Goal: Information Seeking & Learning: Learn about a topic

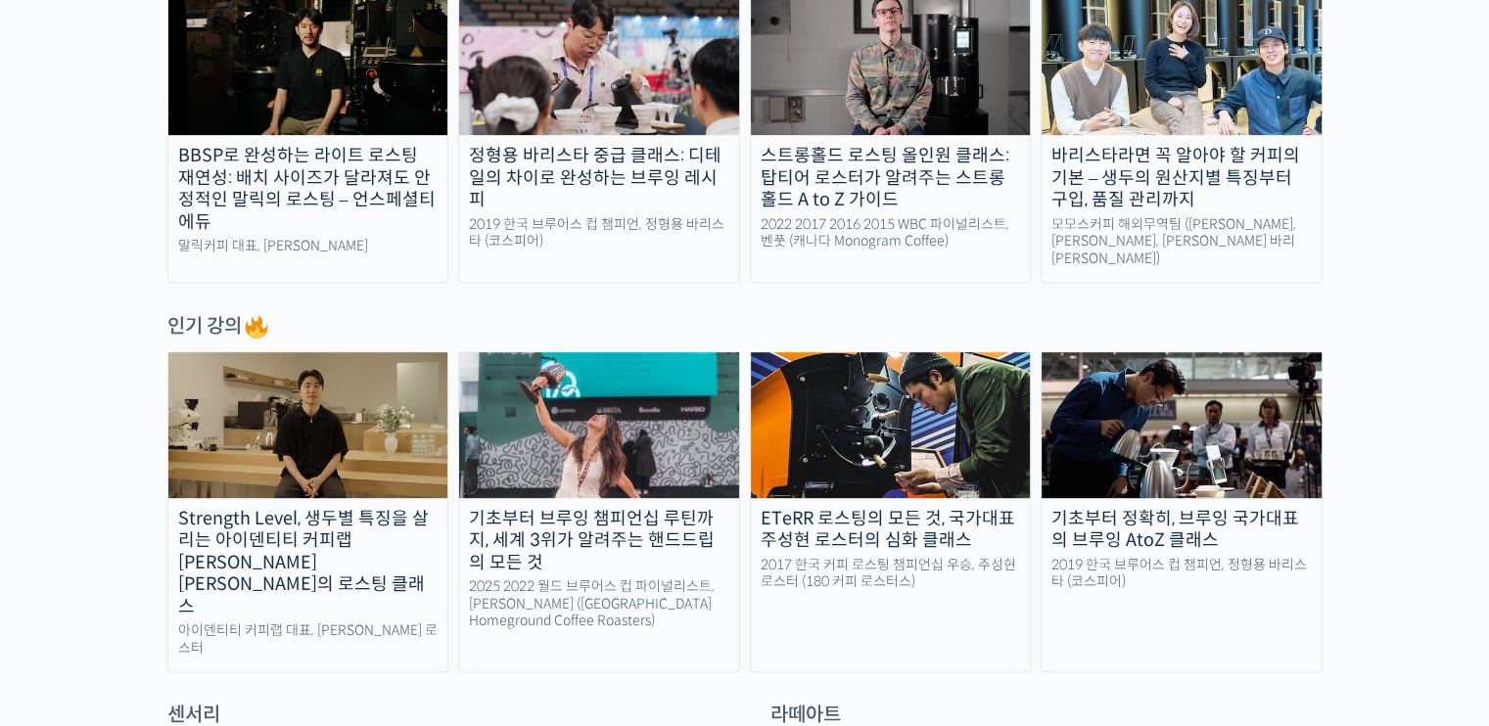
scroll to position [771, 0]
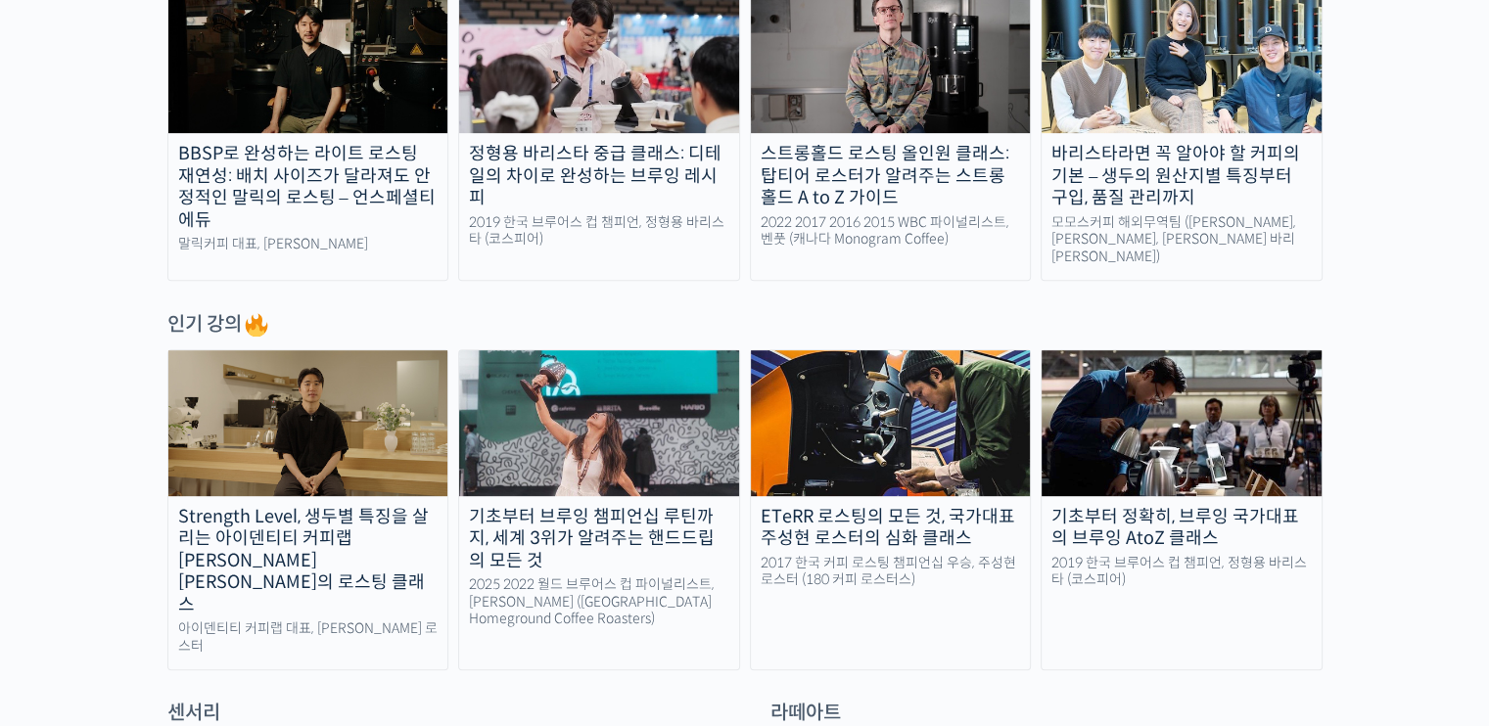
click at [369, 529] on div "Strength Level, 생두별 특징을 살리는 아이덴티티 커피랩 [PERSON_NAME] [PERSON_NAME]의 로스팅 클래스" at bounding box center [308, 561] width 280 height 111
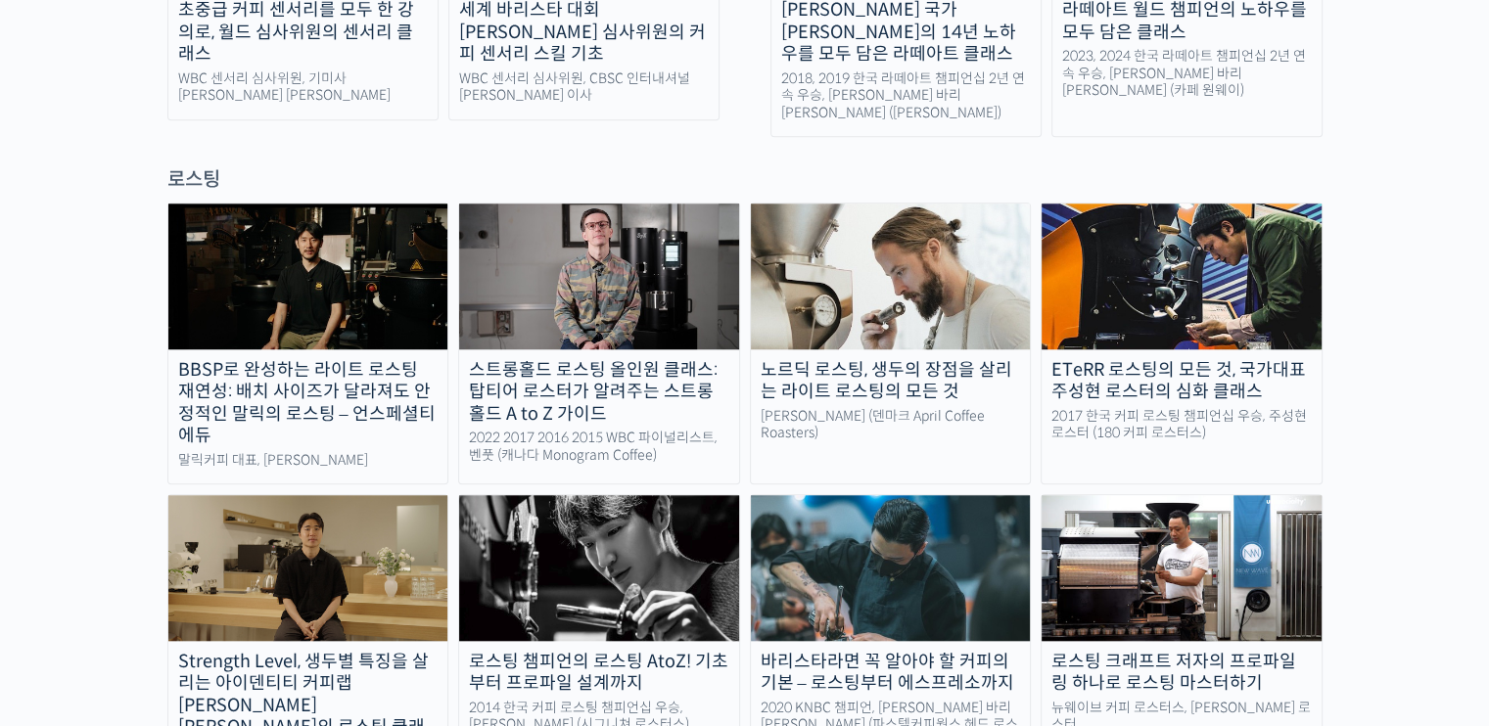
scroll to position [1660, 0]
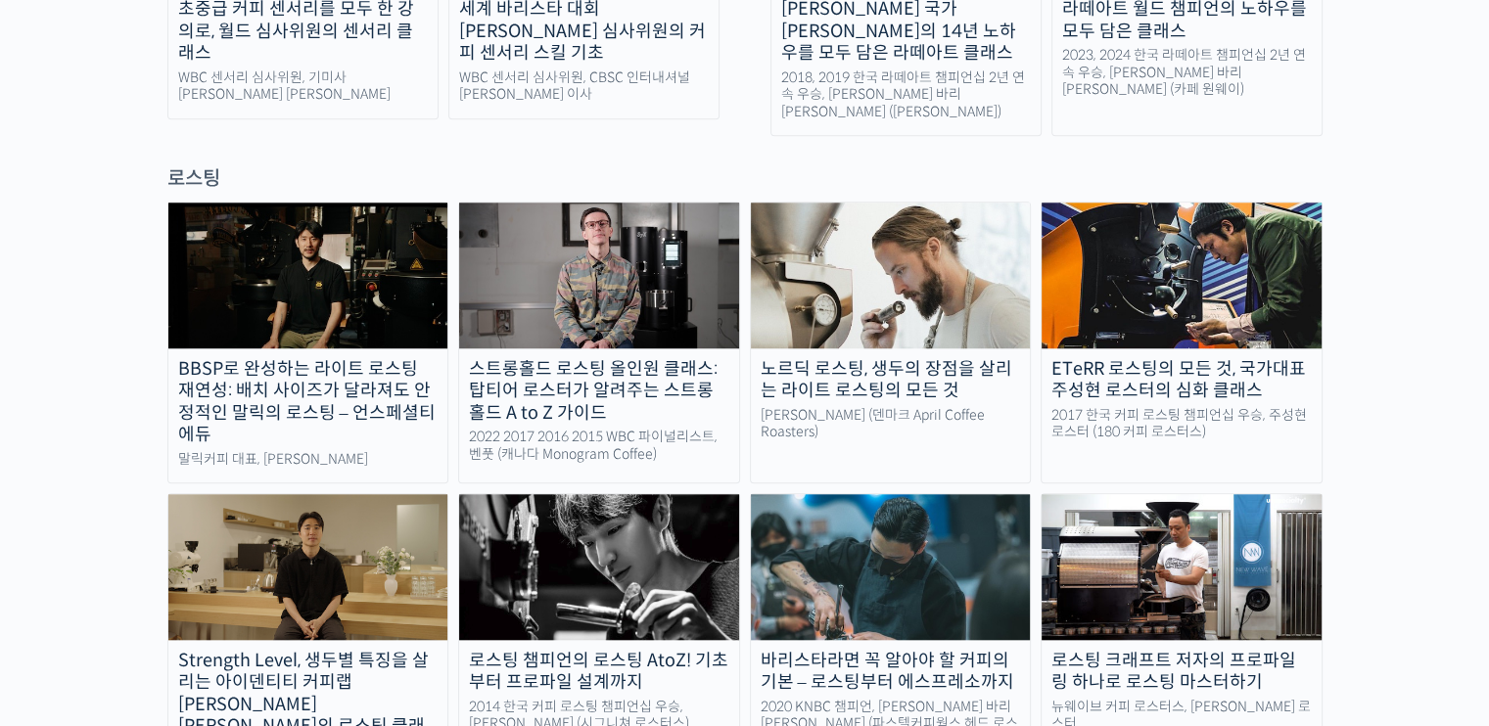
click at [810, 353] on link "노르딕 로스팅, 생두의 장점을 살리는 라이트 로스팅의 모든 것 패트릭 롤프 (덴마크 April Coffee Roasters)" at bounding box center [891, 343] width 282 height 282
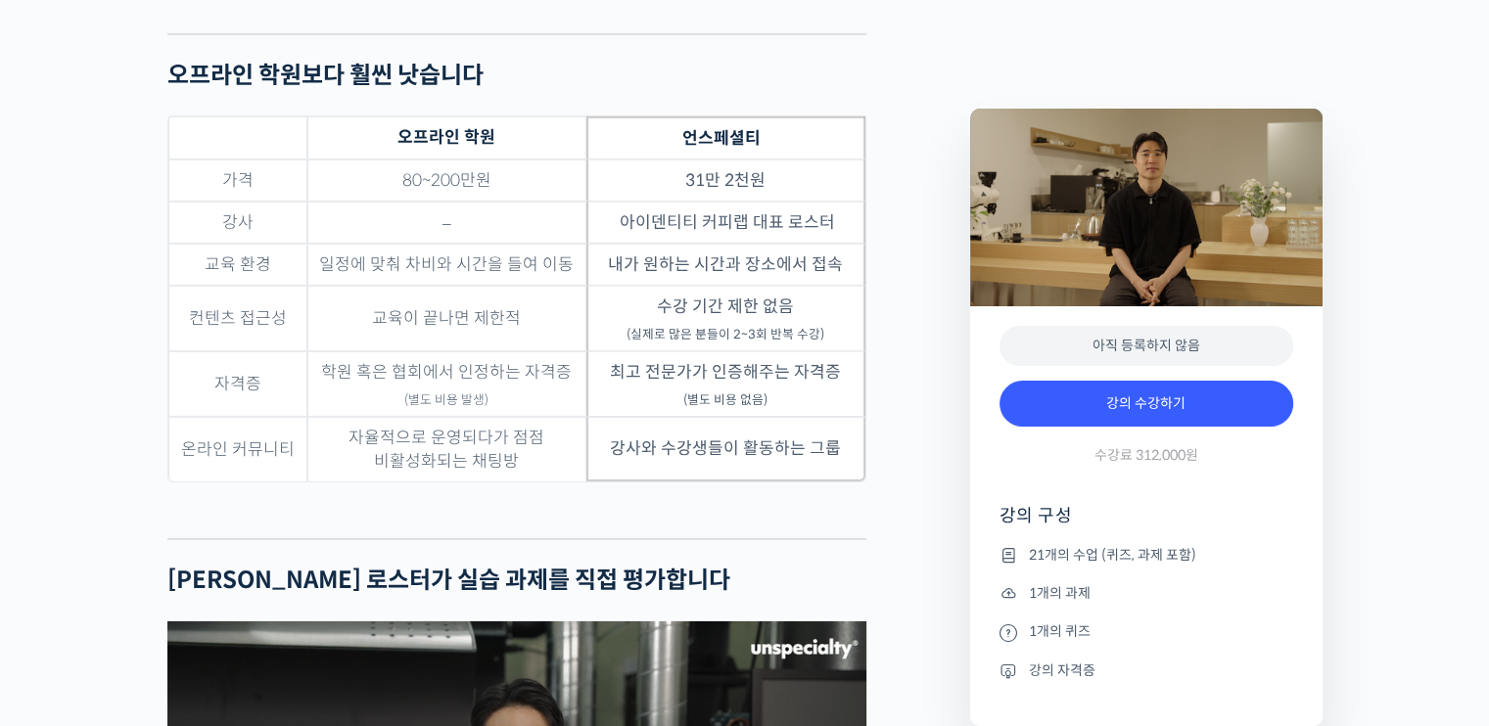
scroll to position [6138, 0]
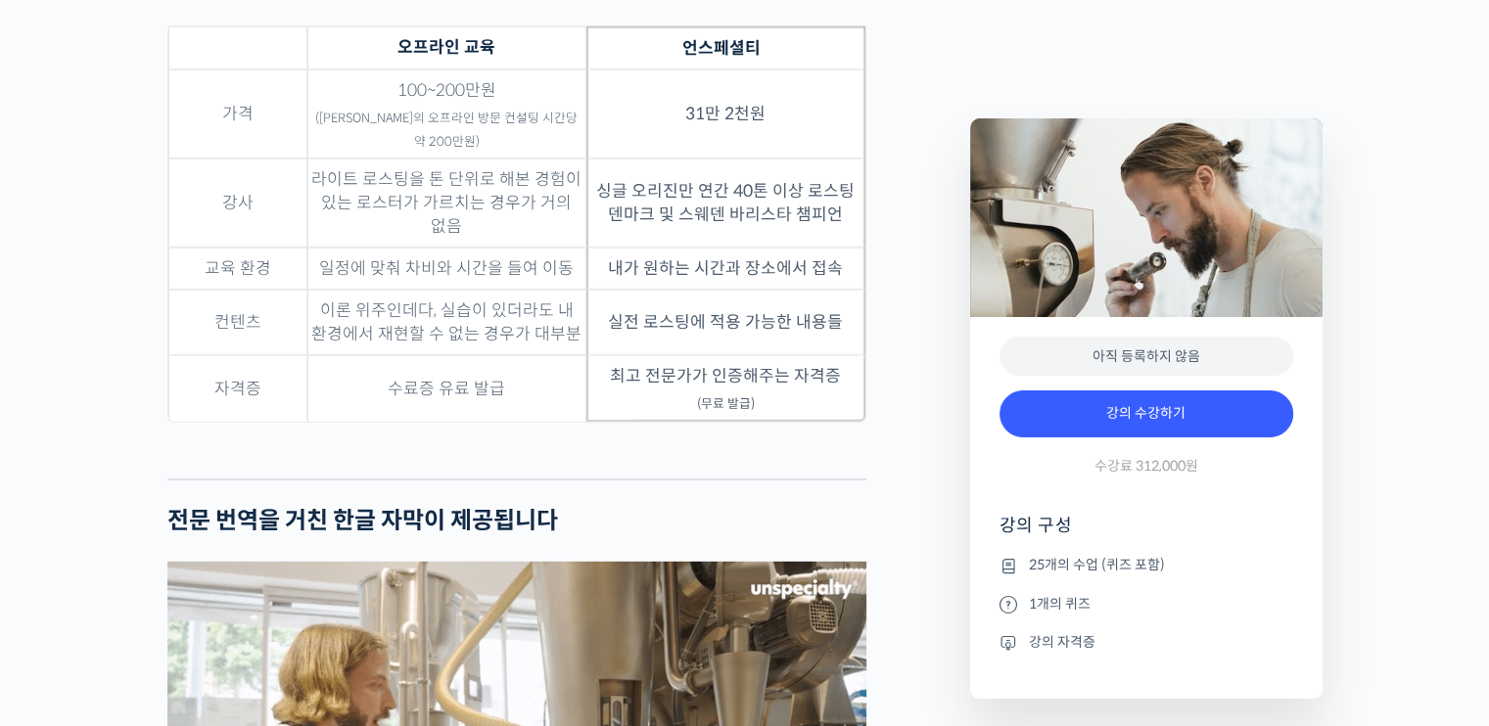
scroll to position [5869, 0]
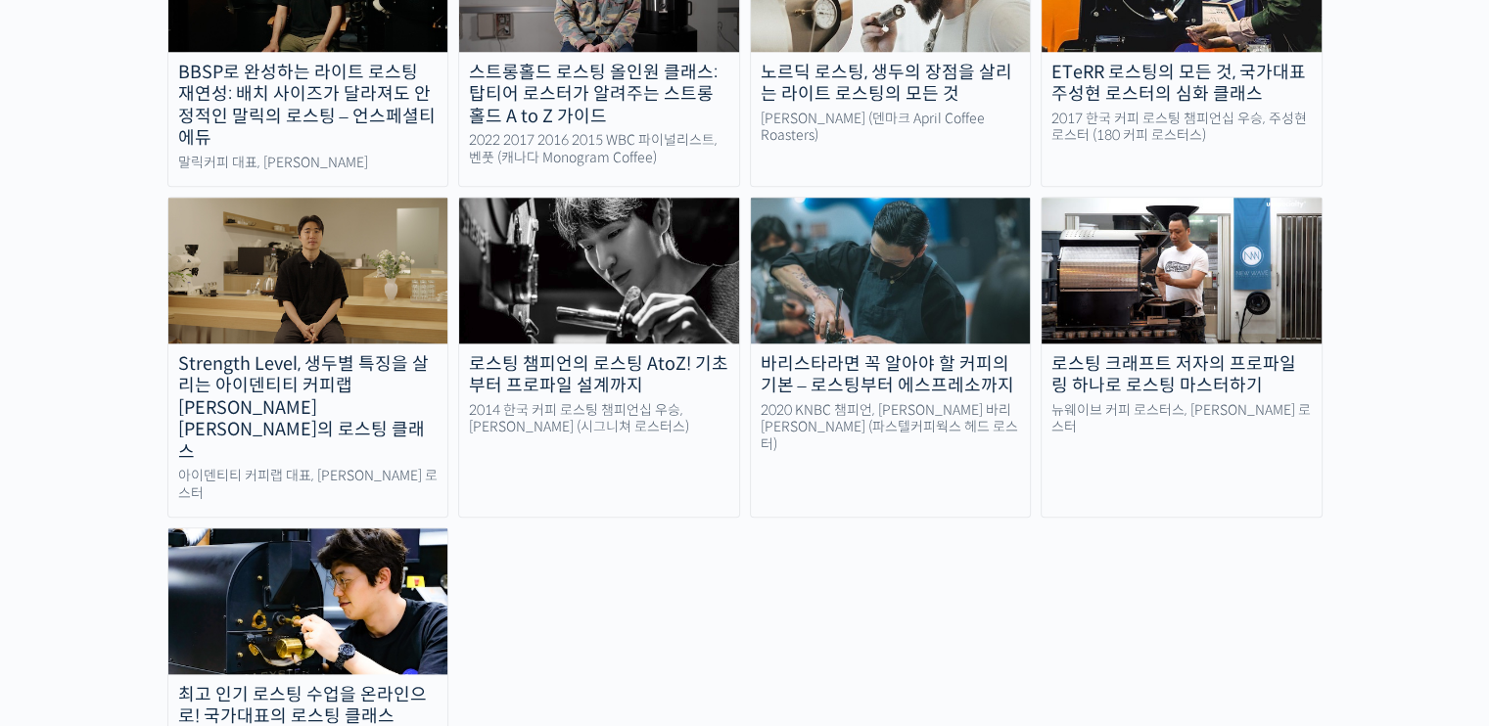
scroll to position [1957, 0]
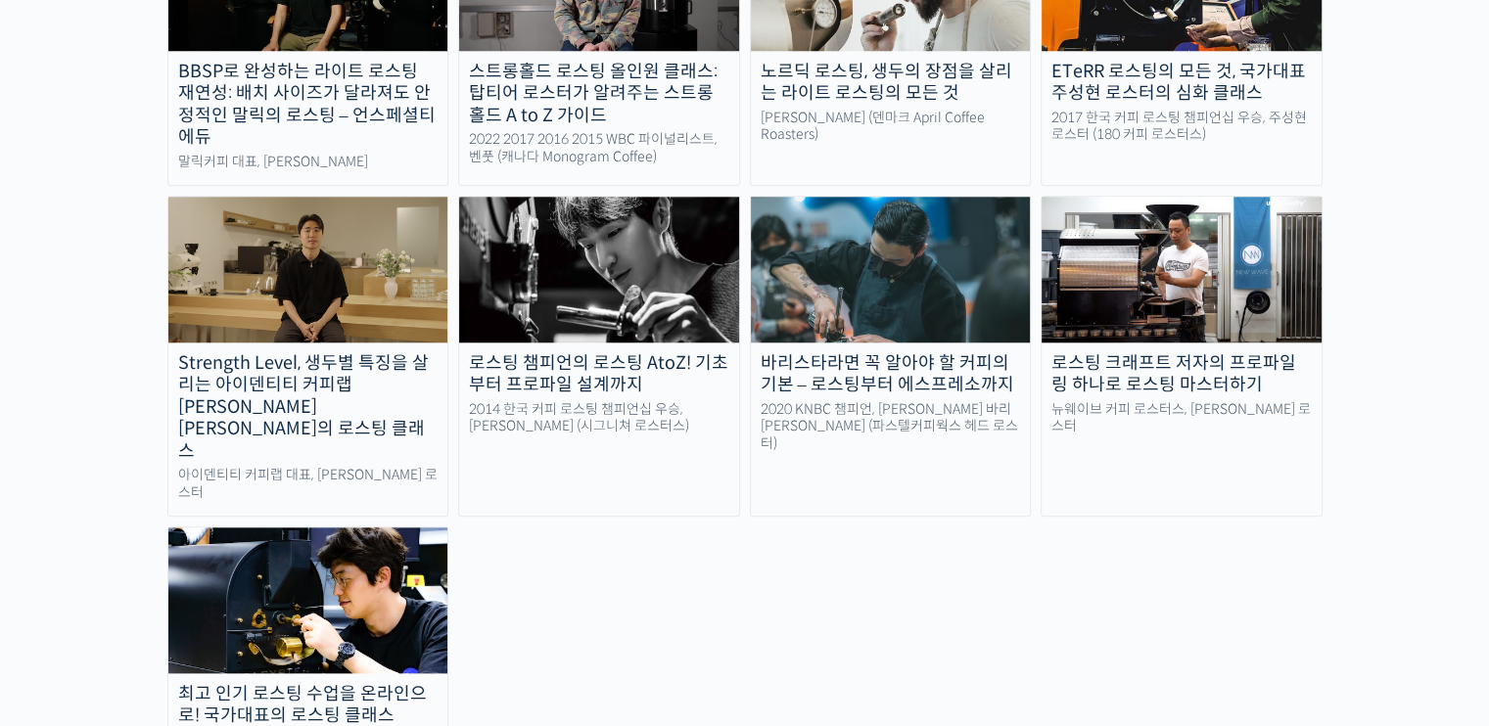
click at [335, 528] on img at bounding box center [308, 600] width 280 height 145
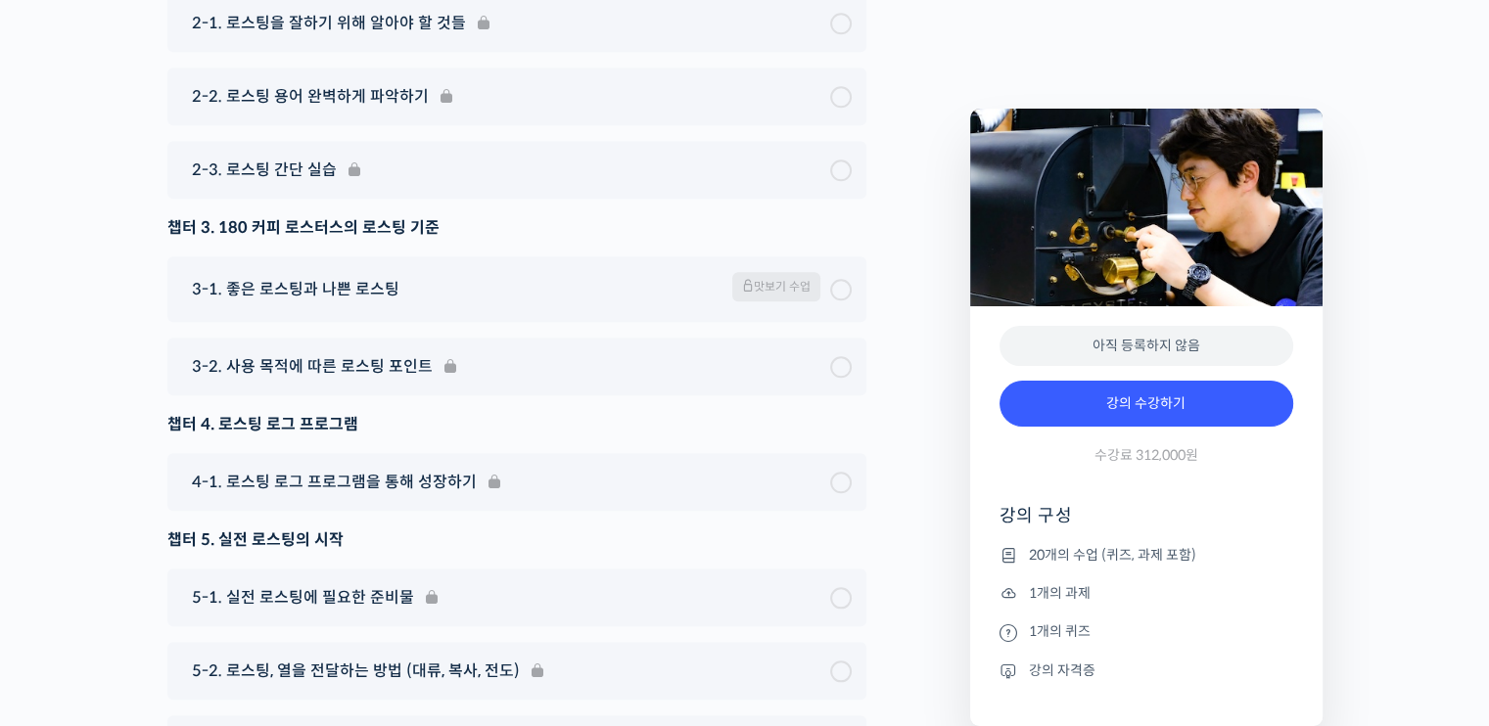
scroll to position [9760, 0]
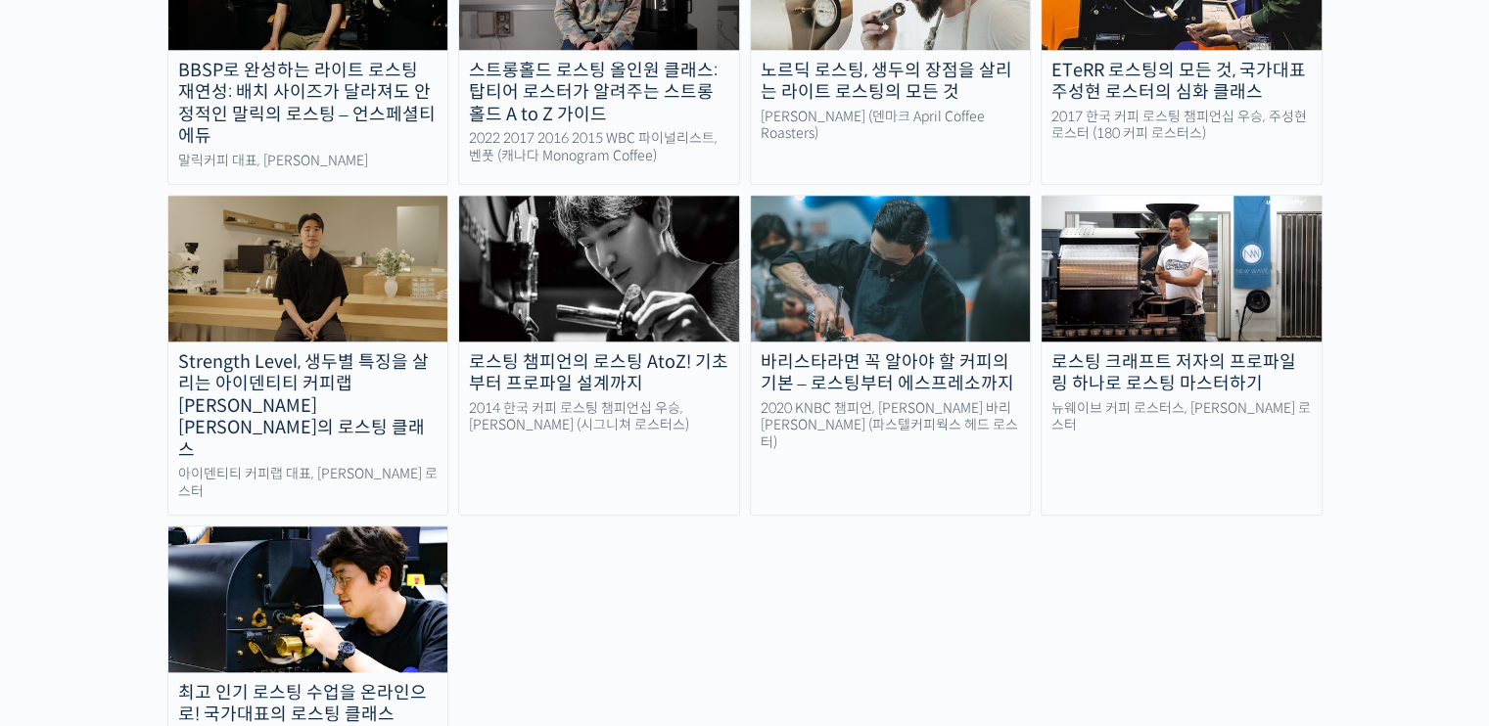
click at [1109, 351] on div "로스팅 크래프트 저자의 프로파일링 하나로 로스팅 마스터하기" at bounding box center [1181, 373] width 280 height 44
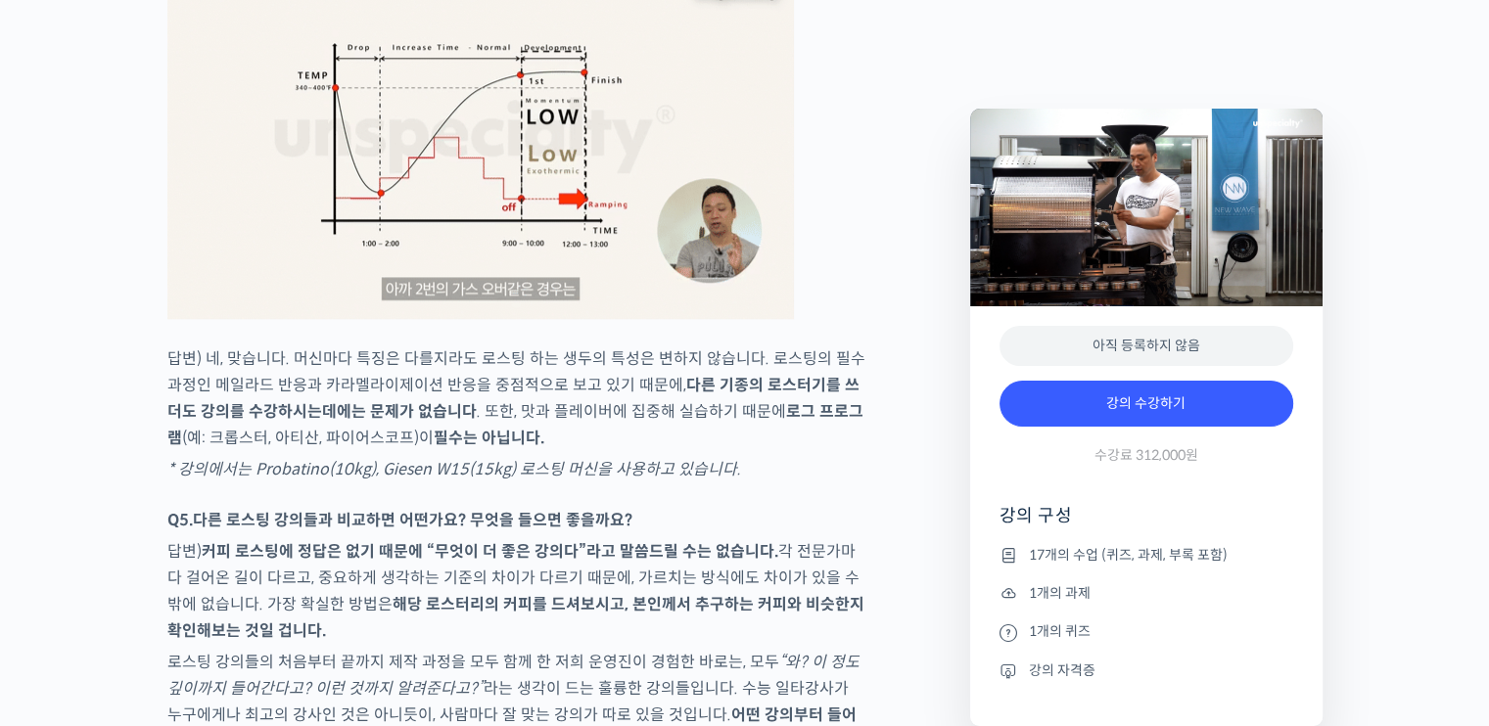
scroll to position [9023, 0]
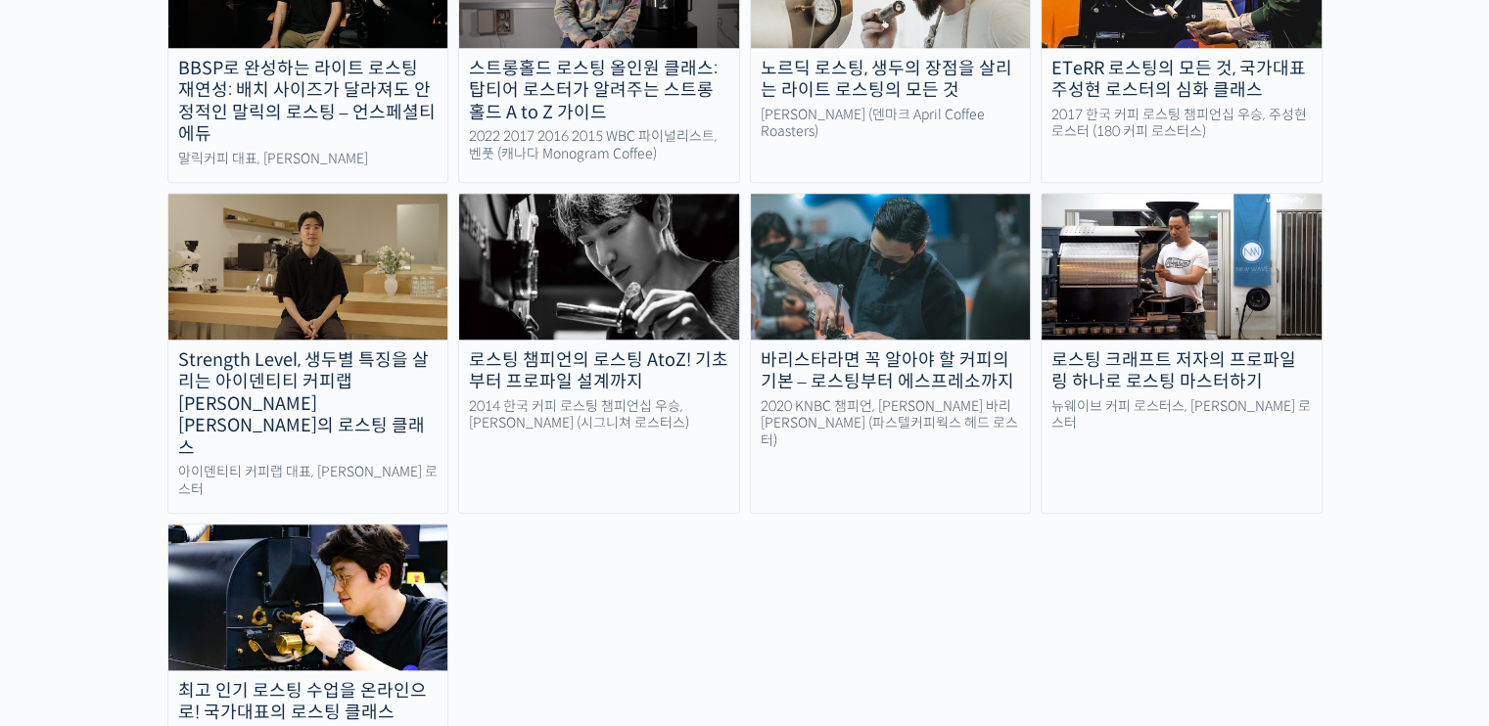
click at [824, 349] on div "바리스타라면 꼭 알아야 할 커피의 기본 – 로스팅부터 에스프레소까지" at bounding box center [891, 371] width 280 height 44
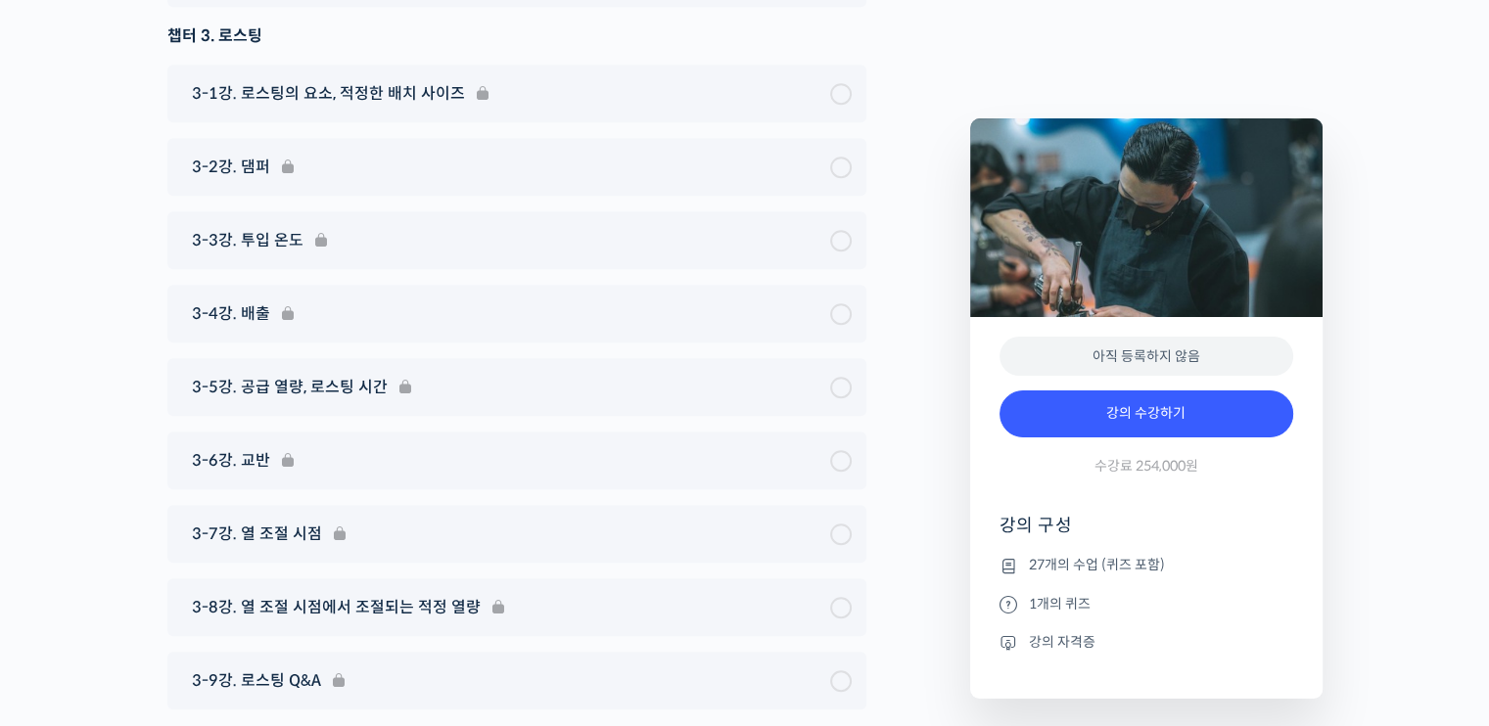
scroll to position [8519, 0]
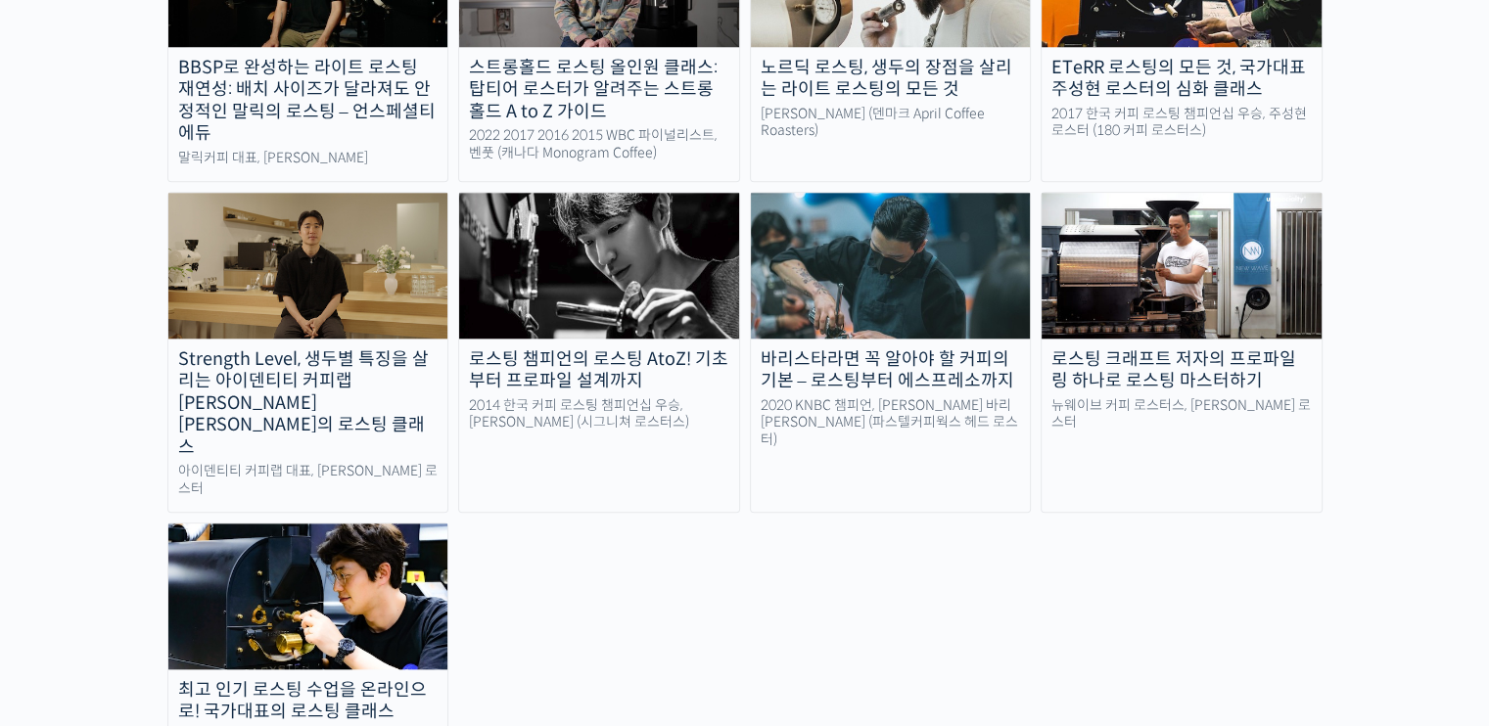
scroll to position [1770, 0]
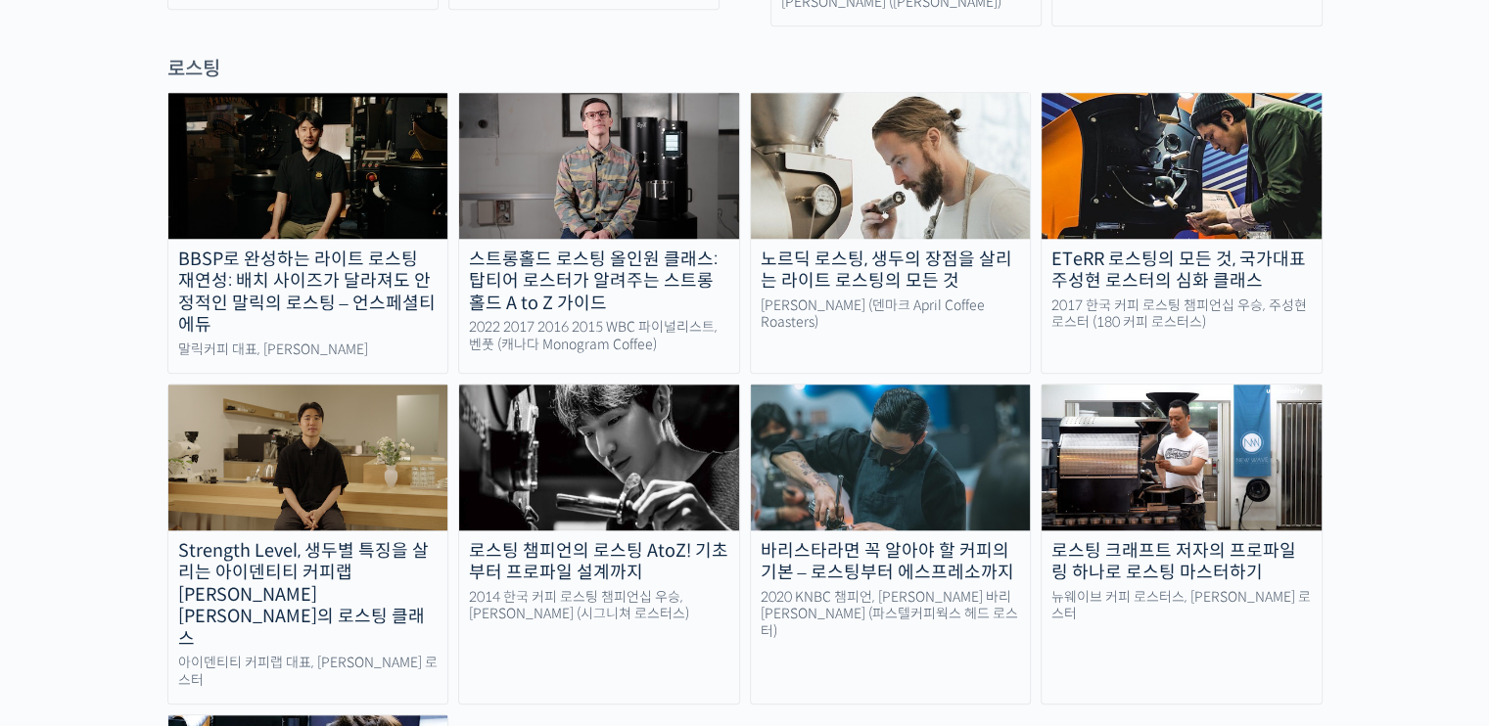
click at [653, 540] on div "로스팅 챔피언의 로스팅 AtoZ! 기초부터 프로파일 설계까지" at bounding box center [599, 562] width 280 height 44
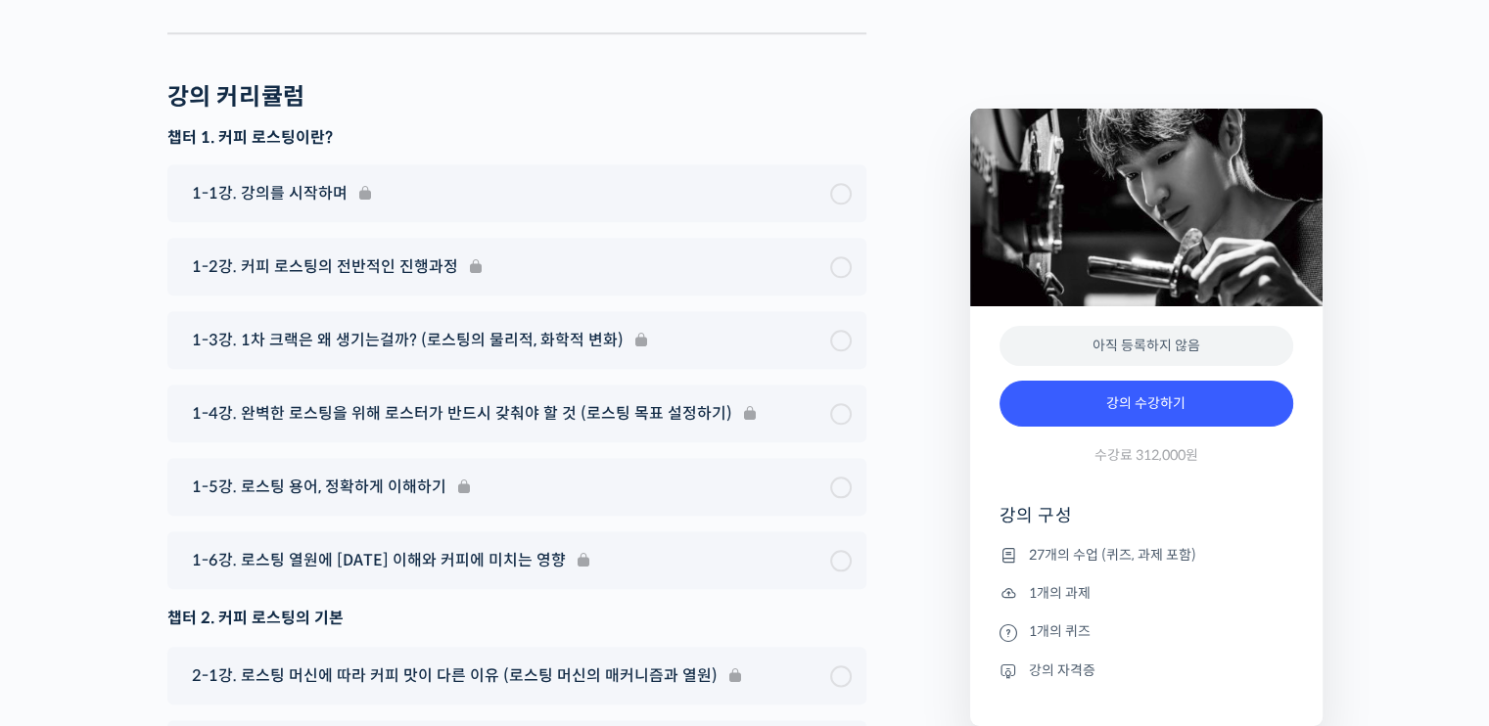
scroll to position [9558, 0]
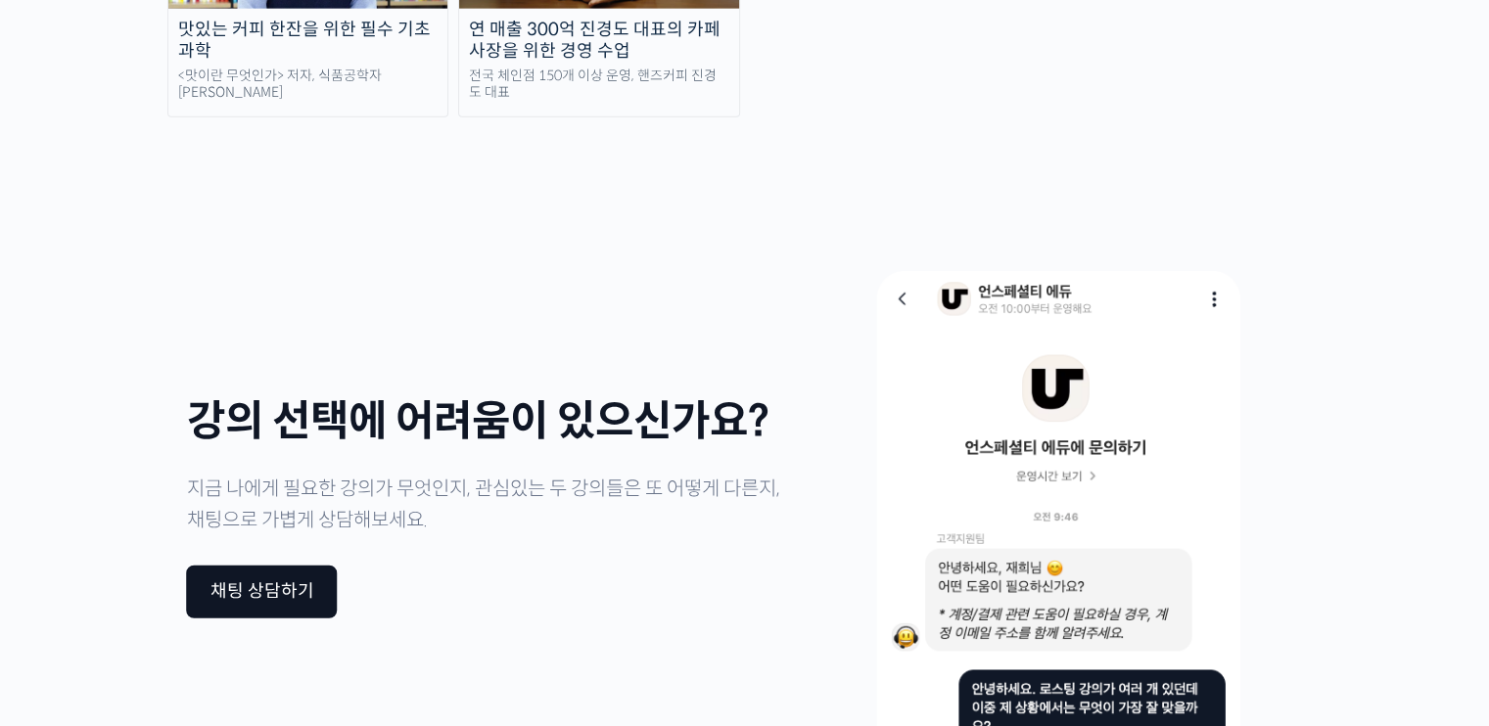
scroll to position [4873, 0]
